Goal: Navigation & Orientation: Find specific page/section

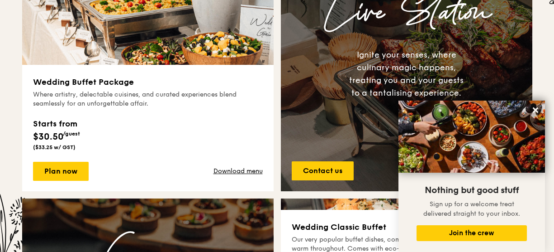
scroll to position [530, 0]
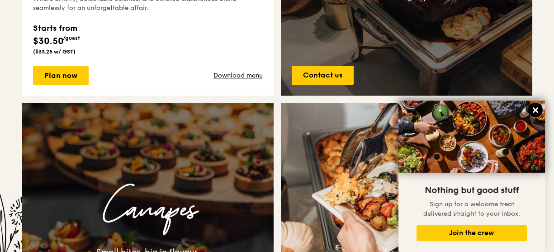
click at [539, 111] on icon at bounding box center [536, 110] width 8 height 8
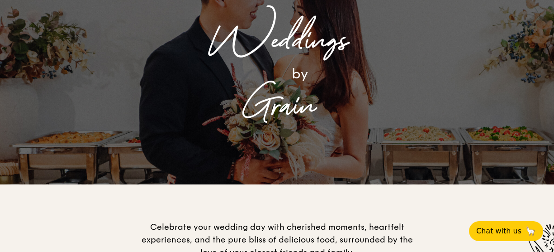
scroll to position [0, 0]
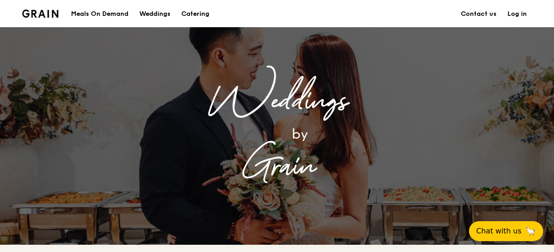
click at [94, 10] on div "Meals On Demand" at bounding box center [99, 13] width 57 height 27
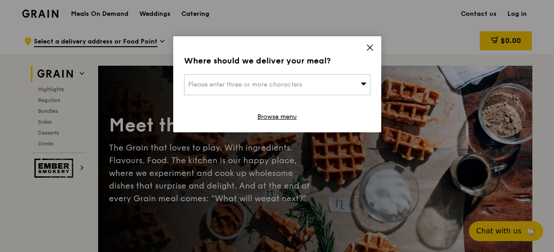
click at [366, 44] on icon at bounding box center [370, 47] width 8 height 8
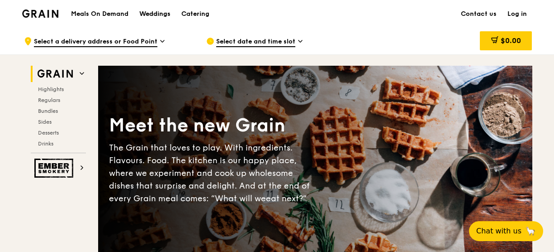
click at [151, 13] on div "Weddings" at bounding box center [154, 13] width 31 height 27
